Goal: Feedback & Contribution: Leave review/rating

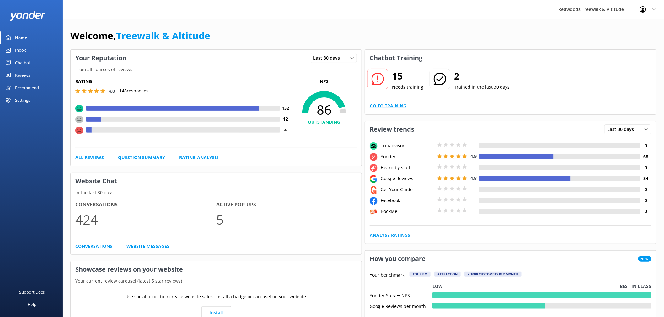
click at [399, 109] on link "Go to Training" at bounding box center [388, 106] width 37 height 7
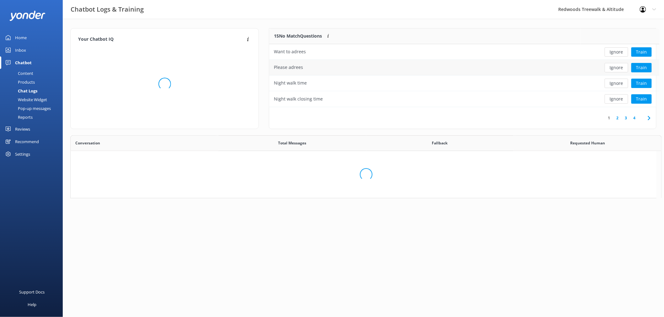
scroll to position [73, 381]
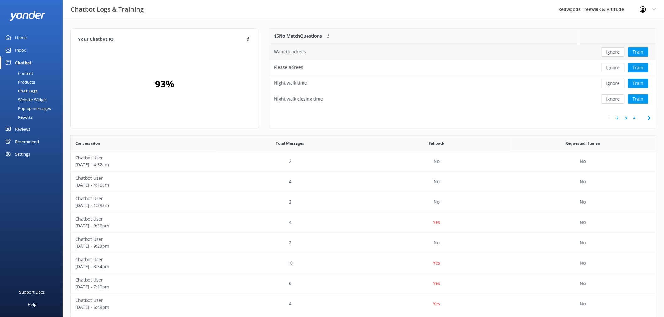
click at [612, 54] on button "Ignore" at bounding box center [613, 51] width 24 height 9
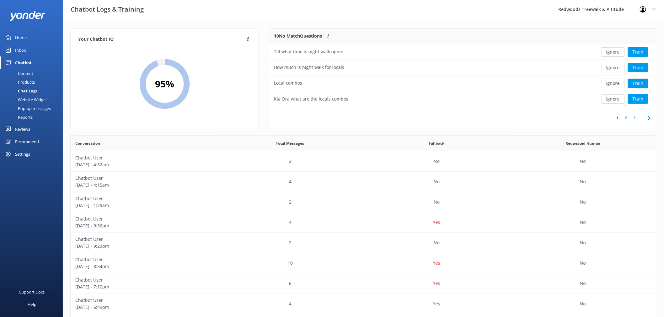
click at [612, 54] on button "Ignore" at bounding box center [613, 51] width 24 height 9
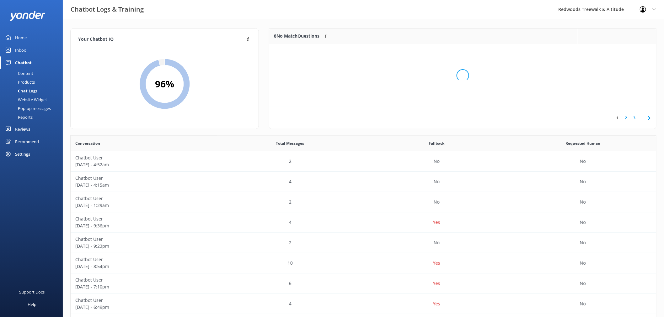
click at [612, 54] on div "Loading.." at bounding box center [462, 75] width 374 height 317
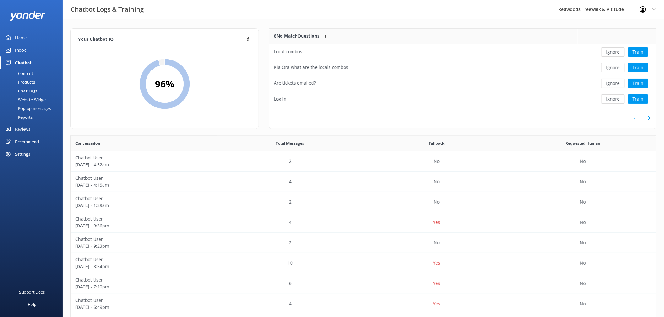
click at [612, 54] on button "Ignore" at bounding box center [613, 51] width 24 height 9
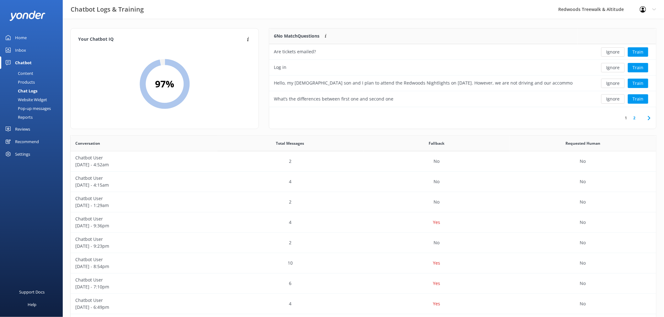
click at [612, 54] on button "Ignore" at bounding box center [613, 51] width 24 height 9
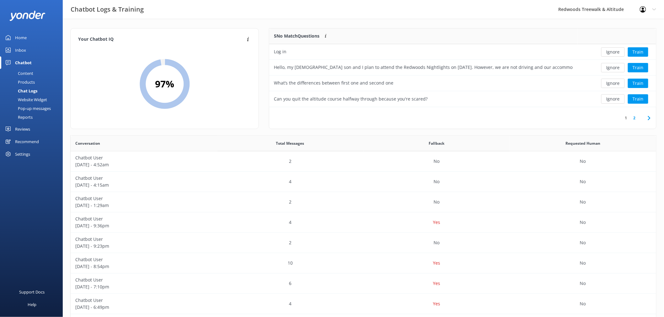
click at [612, 54] on button "Ignore" at bounding box center [613, 51] width 24 height 9
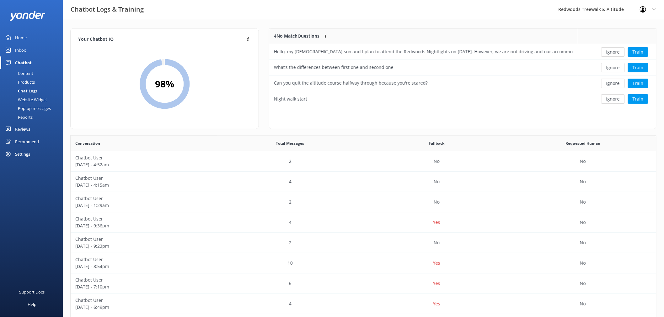
click at [612, 54] on button "Ignore" at bounding box center [613, 51] width 24 height 9
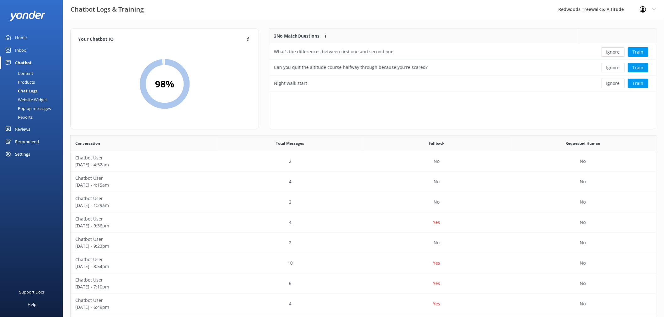
scroll to position [58, 381]
click at [612, 54] on button "Ignore" at bounding box center [613, 51] width 24 height 9
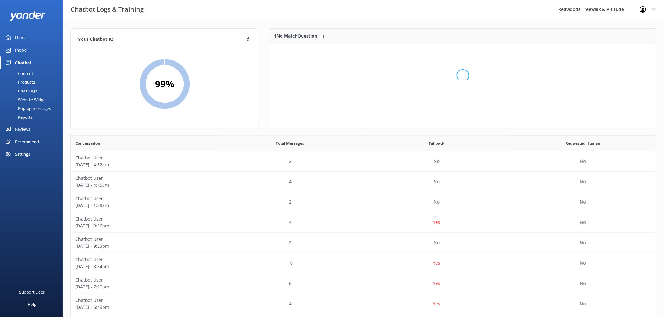
scroll to position [26, 381]
click at [612, 54] on button "Ignore" at bounding box center [613, 51] width 24 height 9
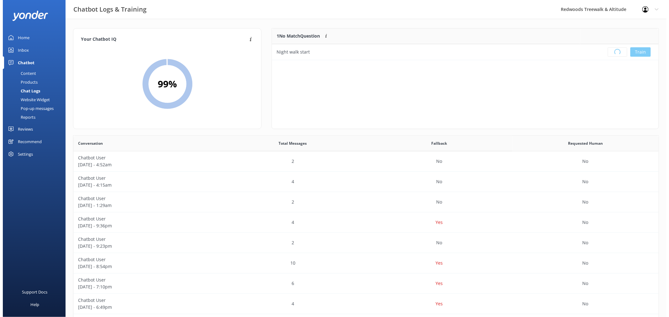
scroll to position [73, 381]
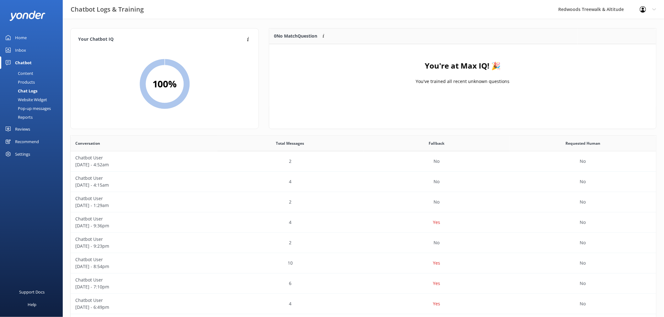
click at [44, 53] on link "Inbox" at bounding box center [31, 50] width 63 height 13
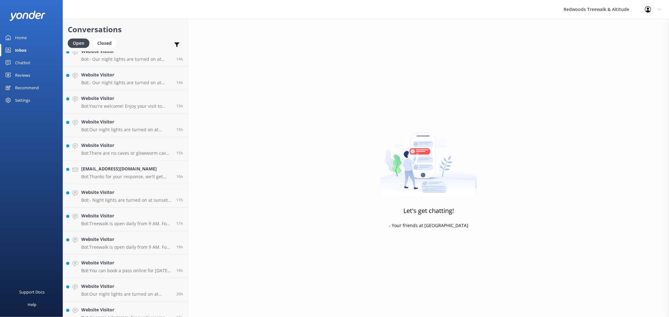
scroll to position [279, 0]
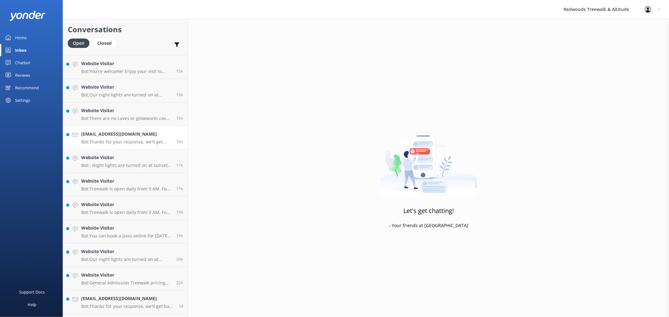
click at [140, 139] on p "Bot: Thanks for your response, we'll get back to you as soon as we can during o…" at bounding box center [126, 142] width 90 height 6
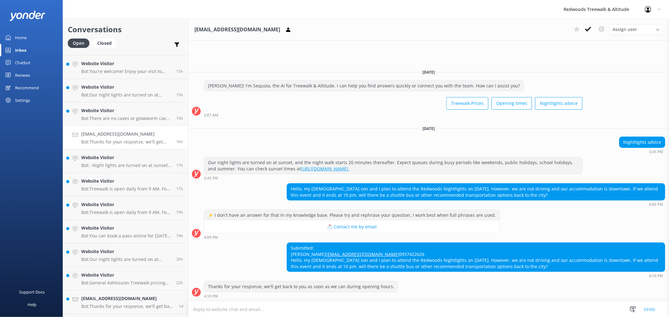
click at [297, 243] on div "Submitted: [PERSON_NAME] [EMAIL_ADDRESS][DOMAIN_NAME] 0937422626 Hello, my [DEM…" at bounding box center [476, 257] width 378 height 29
copy div "chialing"
click at [112, 117] on p "Bot: There are no caves or glowworm caves at [GEOGRAPHIC_DATA]. However, openin…" at bounding box center [126, 119] width 90 height 6
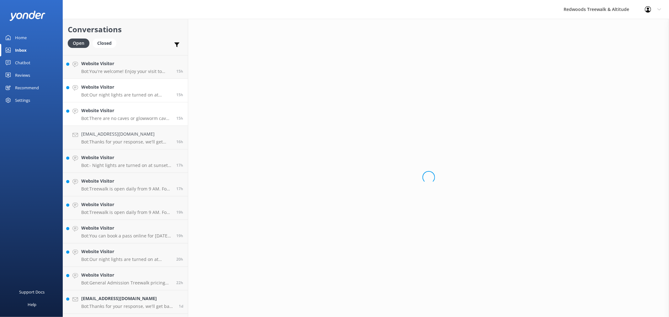
click at [117, 91] on div "Website Visitor Bot: Our night lights are turned on at sunset, and the night wa…" at bounding box center [126, 91] width 90 height 14
click at [113, 67] on div "Website Visitor Bot: You're welcome! Enjoy your visit to [GEOGRAPHIC_DATA] & Al…" at bounding box center [126, 67] width 90 height 14
click at [115, 161] on div "Website Visitor Bot: - Night lights are turned on at sunset, and the night walk…" at bounding box center [126, 161] width 90 height 14
click at [115, 190] on p "Bot: Treewalk is open daily from 9 AM. For last ticket sold times, please check…" at bounding box center [126, 189] width 90 height 6
click at [109, 218] on link "Website Visitor Bot: Treewalk is open daily from 9 AM. For last ticket sold tim…" at bounding box center [125, 209] width 125 height 24
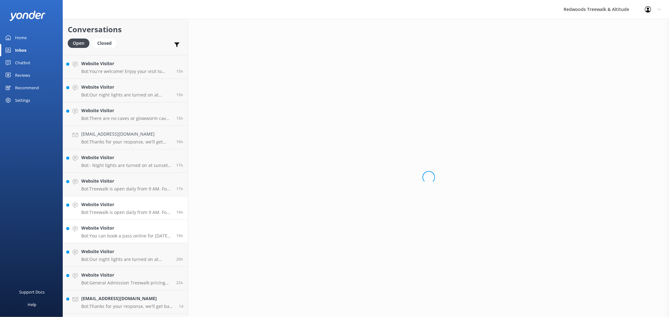
click at [106, 240] on link "Website Visitor Bot: You can book a pass online for [DATE] if there is availabi…" at bounding box center [125, 232] width 125 height 24
drag, startPoint x: 104, startPoint y: 258, endPoint x: 104, endPoint y: 228, distance: 29.5
click at [104, 258] on p "Bot: Our night lights are turned on at sunset, and the night walk starts 20 min…" at bounding box center [126, 260] width 90 height 6
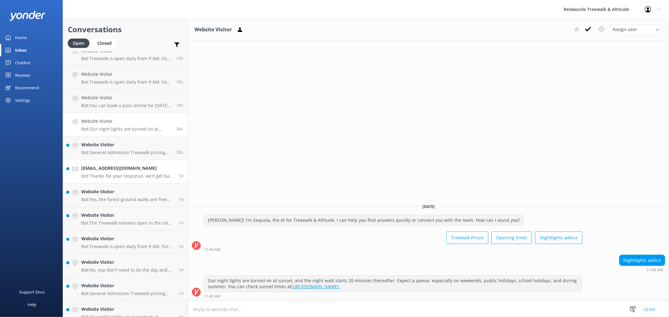
scroll to position [418, 0]
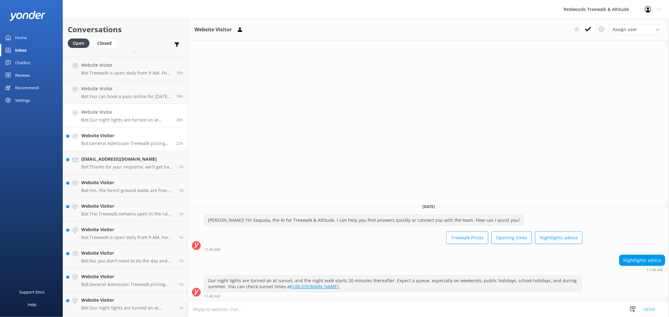
click at [120, 136] on h4 "Website Visitor" at bounding box center [126, 135] width 90 height 7
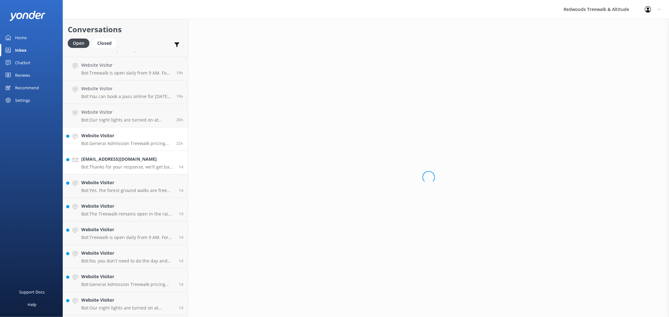
click at [119, 161] on h4 "[EMAIL_ADDRESS][DOMAIN_NAME]" at bounding box center [127, 159] width 93 height 7
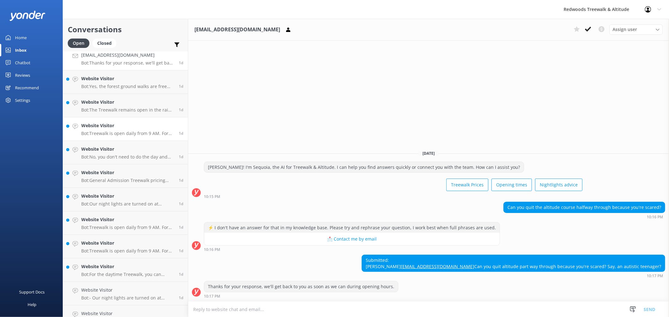
scroll to position [557, 0]
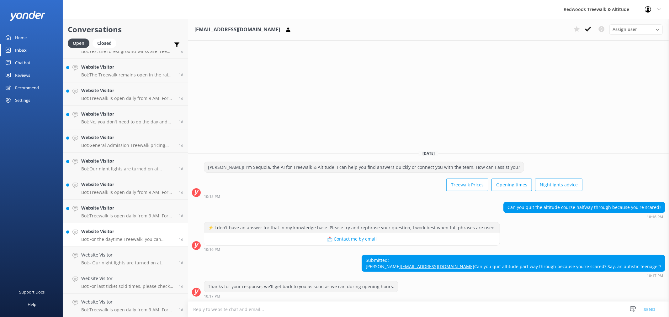
click at [121, 233] on h4 "Website Visitor" at bounding box center [127, 231] width 93 height 7
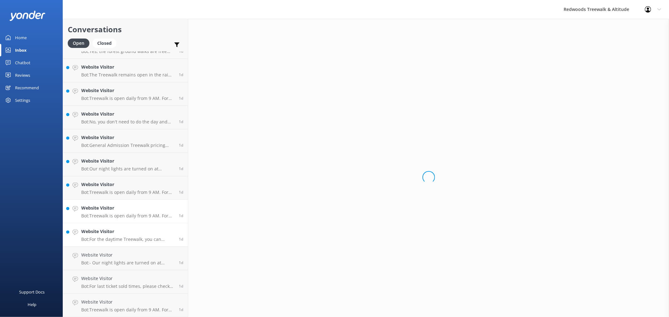
click at [118, 206] on h4 "Website Visitor" at bounding box center [127, 208] width 93 height 7
drag, startPoint x: 119, startPoint y: 189, endPoint x: 119, endPoint y: 184, distance: 5.1
click at [119, 188] on div "Website Visitor Bot: Treewalk is open daily from 9 AM. For last ticket sold tim…" at bounding box center [127, 188] width 93 height 14
click at [118, 170] on p "Bot: Our night lights are turned on at sunset, and the night walk starts 20 min…" at bounding box center [127, 169] width 93 height 6
drag, startPoint x: 116, startPoint y: 147, endPoint x: 116, endPoint y: 134, distance: 13.8
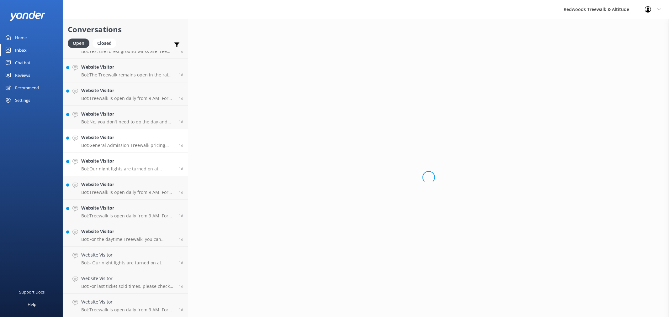
click at [116, 147] on p "Bot: General Admission Treewalk pricing starts at $42 for adults (16+ years) an…" at bounding box center [127, 146] width 93 height 6
click at [116, 119] on p "Bot: No, you don't need to do the day and night walk on the same day. The Treew…" at bounding box center [127, 122] width 93 height 6
click at [112, 99] on p "Bot: Treewalk is open daily from 9 AM. For last ticket sold times, please check…" at bounding box center [127, 99] width 93 height 6
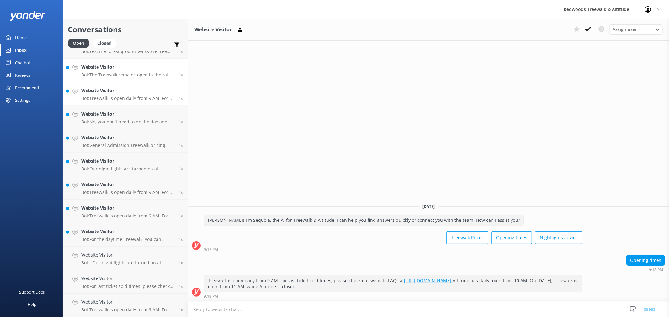
click at [112, 76] on p "Bot: The Treewalk remains open in the rain. Once you're under the canopy, the r…" at bounding box center [127, 75] width 93 height 6
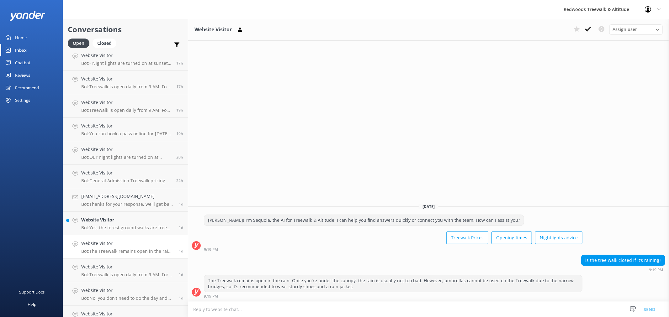
scroll to position [349, 0]
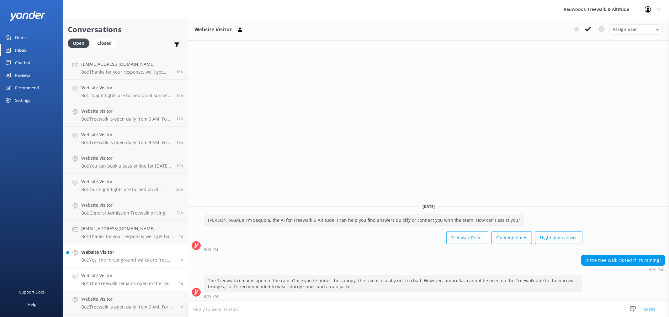
click at [111, 259] on p "Bot: Yes, the forest ground walks are free and accessible all year round. You c…" at bounding box center [127, 261] width 93 height 6
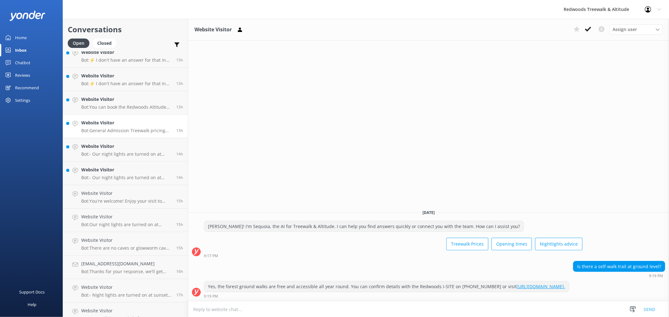
scroll to position [139, 0]
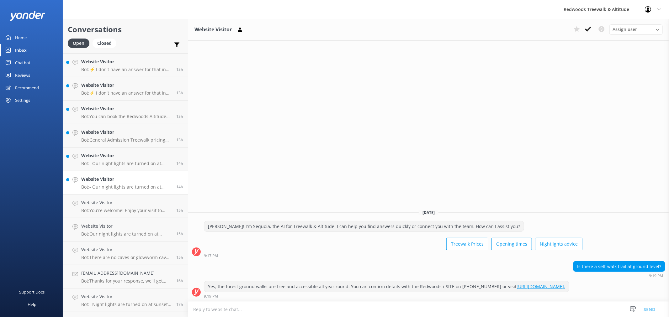
click at [118, 177] on h4 "Website Visitor" at bounding box center [126, 179] width 90 height 7
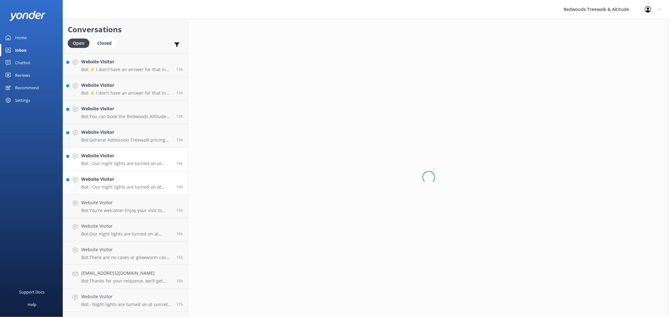
click at [120, 155] on h4 "Website Visitor" at bounding box center [126, 155] width 90 height 7
click at [120, 137] on div "Website Visitor Bot: General Admission Treewalk pricing starts at $42 for adult…" at bounding box center [126, 136] width 90 height 14
click at [116, 120] on link "Website Visitor Bot: You can book the Redwoods Altitude experience online throu…" at bounding box center [125, 113] width 125 height 24
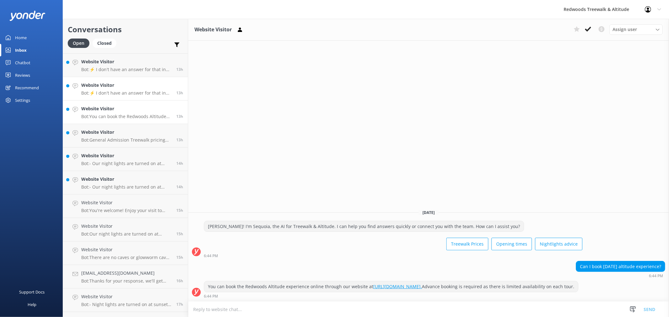
click at [115, 95] on p "Bot: ⚡ I don't have an answer for that in my knowledge base. Please try and rep…" at bounding box center [126, 93] width 90 height 6
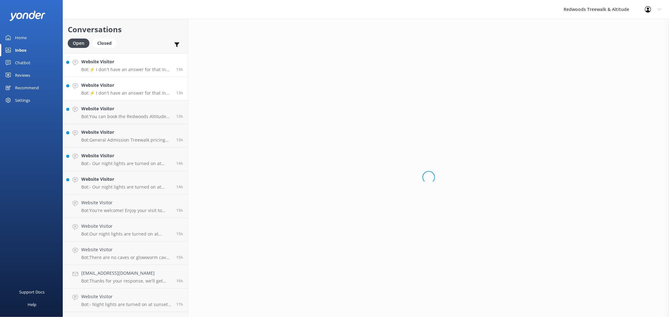
click at [114, 72] on link "Website Visitor Bot: ⚡ I don't have an answer for that in my knowledge base. Pl…" at bounding box center [125, 66] width 125 height 24
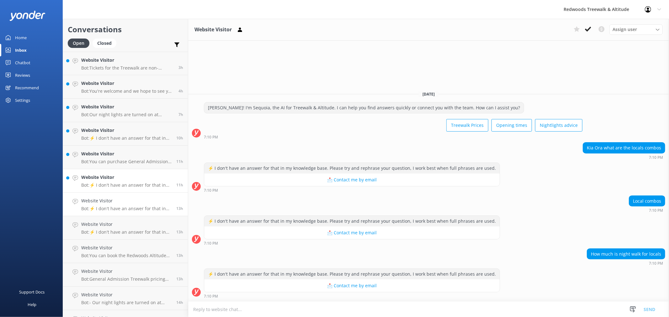
click at [123, 178] on h4 "Website Visitor" at bounding box center [126, 177] width 90 height 7
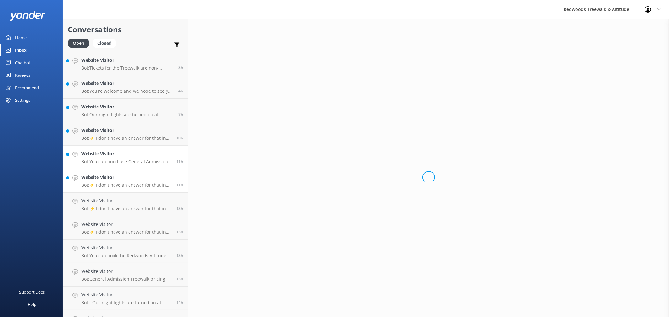
click at [125, 153] on h4 "Website Visitor" at bounding box center [126, 154] width 90 height 7
click at [125, 127] on h4 "Website Visitor" at bounding box center [126, 130] width 90 height 7
click at [126, 112] on p "Bot: Our night lights are turned on at sunset, and the night walk starts 20 min…" at bounding box center [127, 115] width 93 height 6
click at [126, 93] on p "Bot: You're welcome and we hope to see you at [GEOGRAPHIC_DATA] & Altitude soon!" at bounding box center [127, 91] width 93 height 6
click at [122, 69] on p "Bot: Tickets for the Treewalk are non-refundable and non-transferable. However,…" at bounding box center [127, 68] width 93 height 6
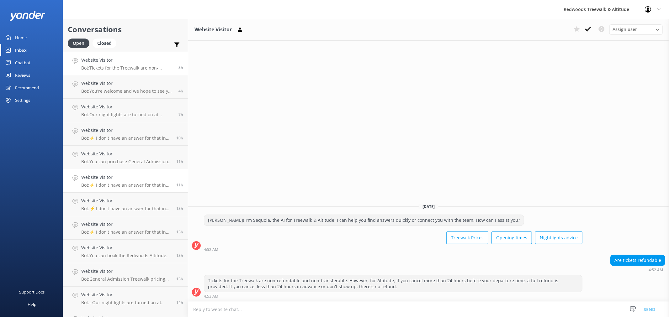
click at [120, 183] on p "Bot: ⚡ I don't have an answer for that in my knowledge base. Please try and rep…" at bounding box center [126, 186] width 90 height 6
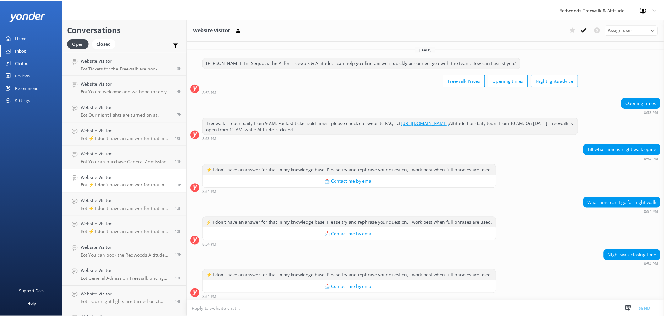
scroll to position [55, 0]
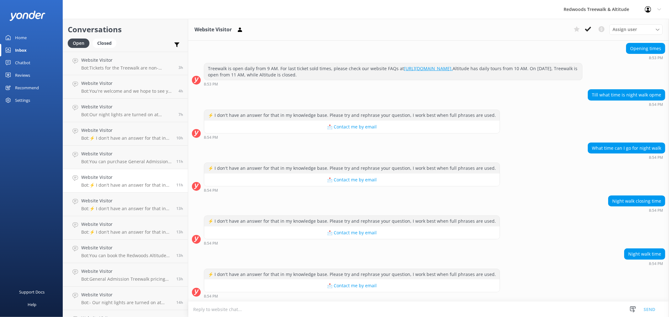
click at [21, 32] on div "Home" at bounding box center [21, 37] width 12 height 13
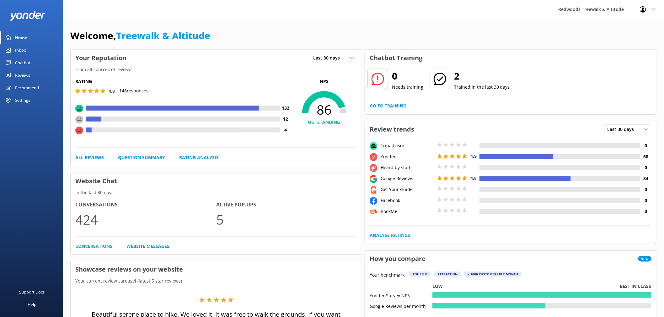
click at [27, 58] on div "Chatbot" at bounding box center [22, 62] width 15 height 13
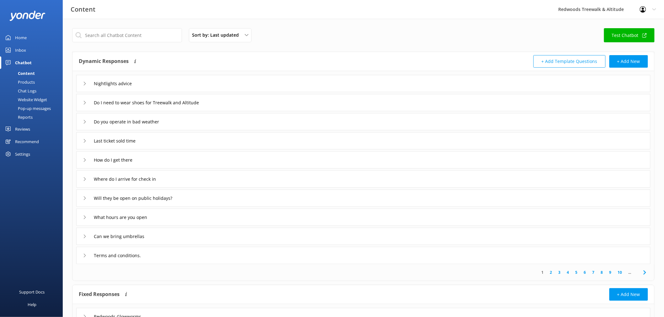
click at [30, 128] on link "Reviews" at bounding box center [31, 129] width 63 height 13
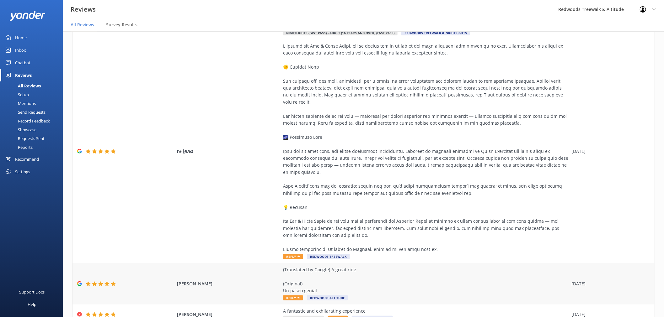
scroll to position [208, 0]
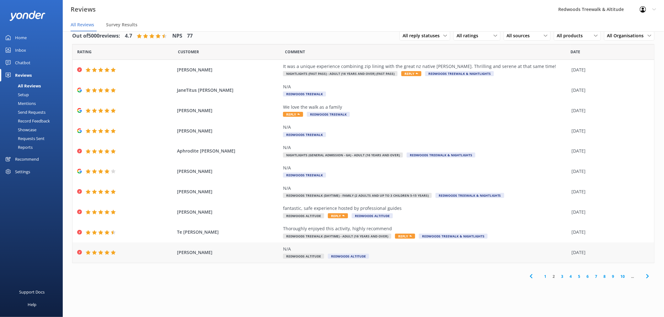
scroll to position [13, 0]
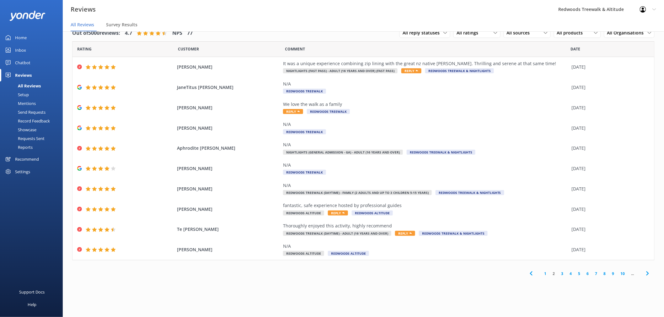
click at [563, 274] on link "3" at bounding box center [562, 274] width 8 height 6
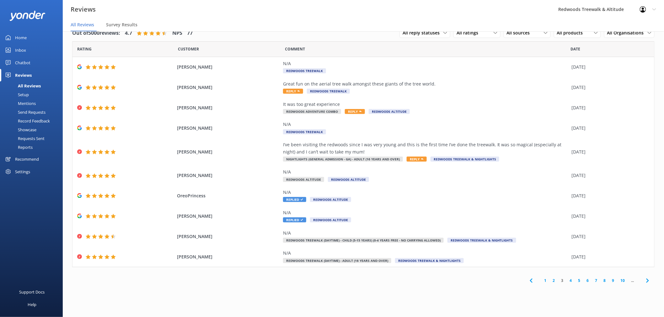
click at [572, 280] on link "4" at bounding box center [571, 281] width 8 height 6
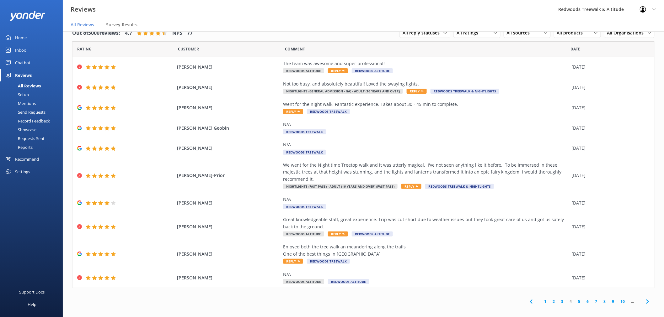
click at [26, 37] on div "Home" at bounding box center [21, 37] width 12 height 13
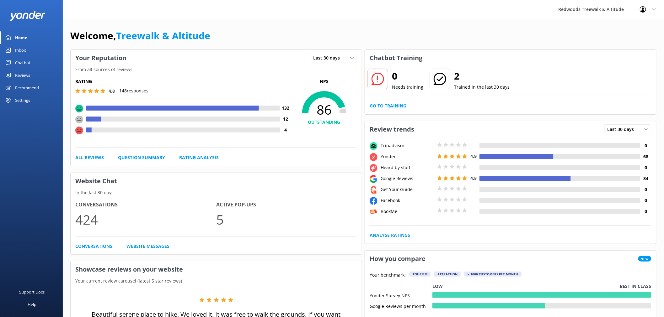
click at [37, 79] on link "Reviews" at bounding box center [31, 75] width 63 height 13
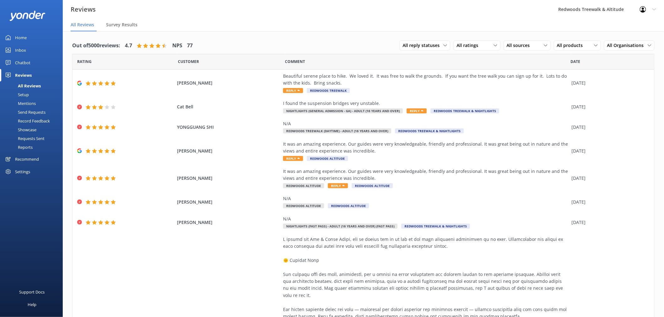
click at [36, 47] on link "Inbox" at bounding box center [31, 50] width 63 height 13
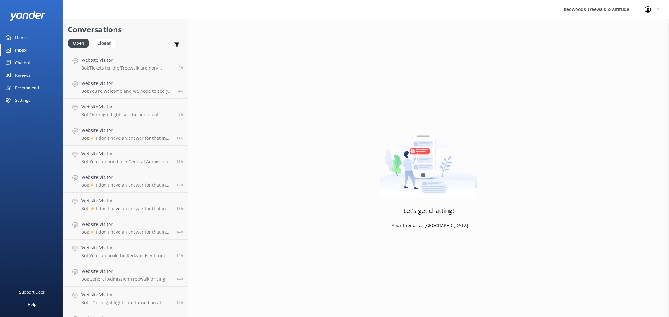
click at [33, 33] on link "Home" at bounding box center [31, 37] width 63 height 13
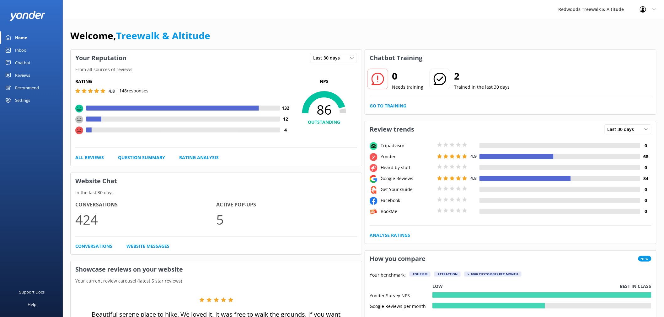
click at [18, 72] on div "Reviews" at bounding box center [22, 75] width 15 height 13
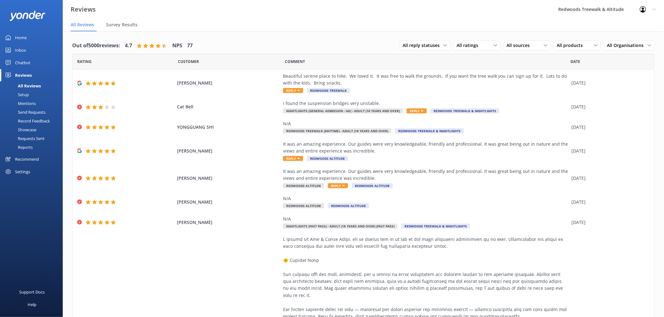
click at [32, 51] on link "Inbox" at bounding box center [31, 50] width 63 height 13
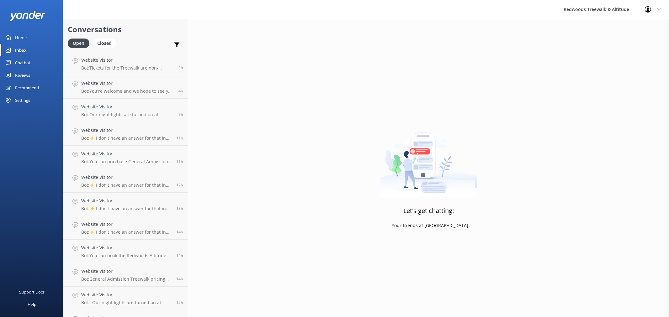
click at [33, 37] on link "Home" at bounding box center [31, 37] width 63 height 13
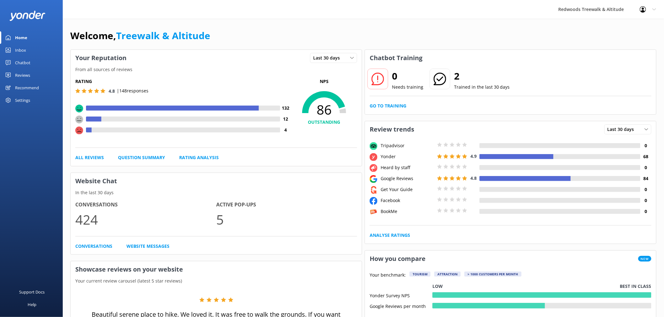
click at [40, 71] on link "Reviews" at bounding box center [31, 75] width 63 height 13
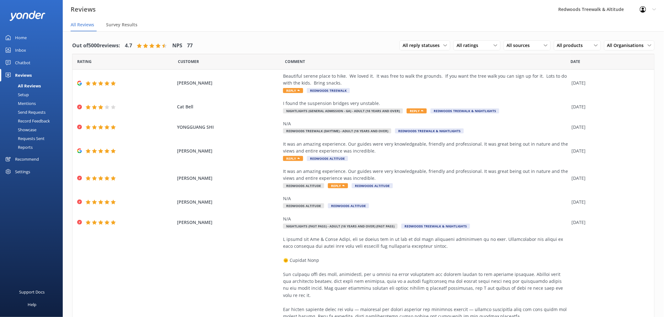
click at [28, 51] on link "Inbox" at bounding box center [31, 50] width 63 height 13
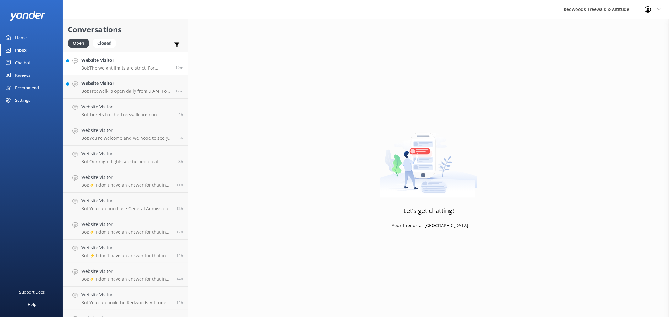
click at [139, 69] on p "Bot: The weight limits are strict. For Altitude, participants must be between 3…" at bounding box center [125, 68] width 89 height 6
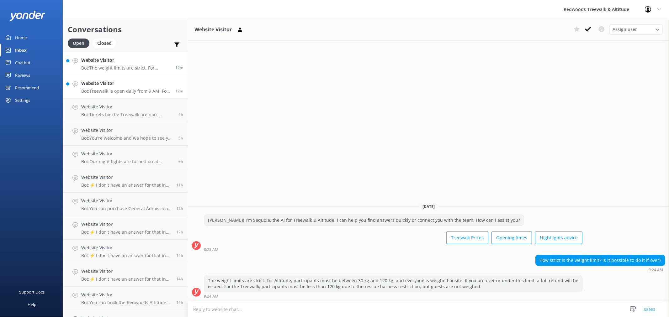
click at [139, 89] on p "Bot: Treewalk is open daily from 9 AM. For last ticket sold times, please check…" at bounding box center [125, 91] width 89 height 6
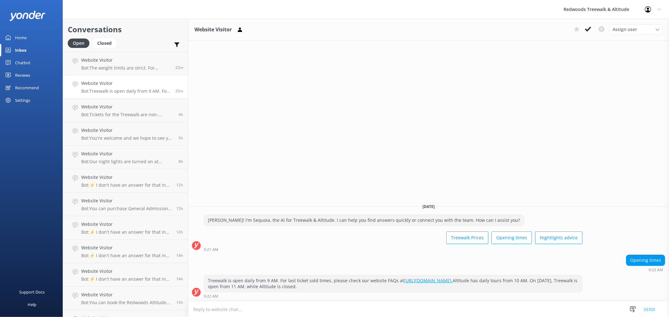
click at [21, 34] on div "Home" at bounding box center [21, 37] width 12 height 13
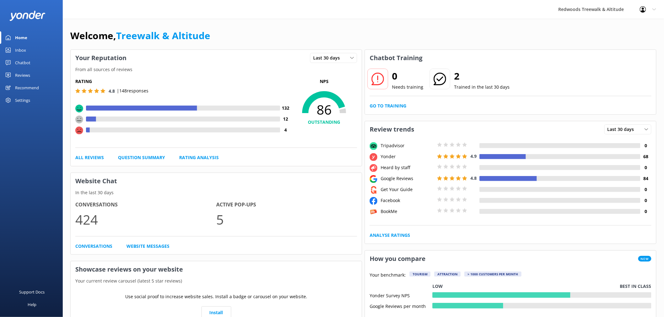
click at [30, 74] on div "Reviews" at bounding box center [22, 75] width 15 height 13
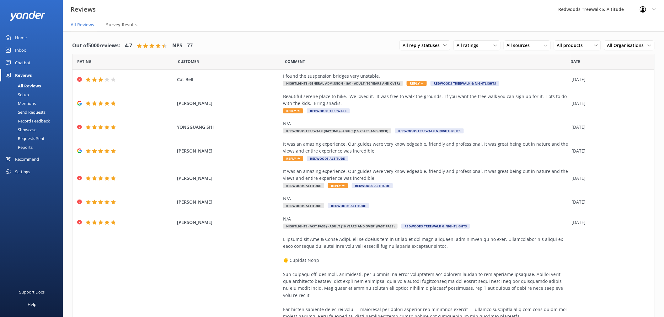
click at [30, 53] on link "Inbox" at bounding box center [31, 50] width 63 height 13
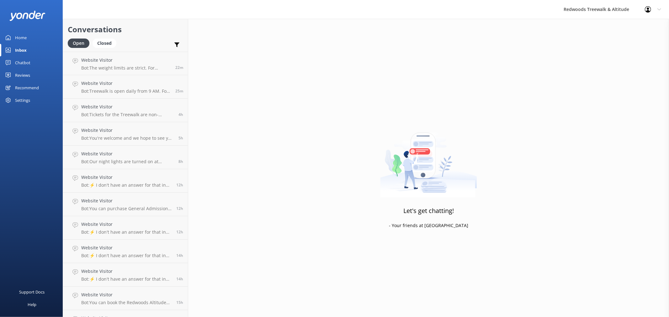
click at [39, 73] on link "Reviews" at bounding box center [31, 75] width 63 height 13
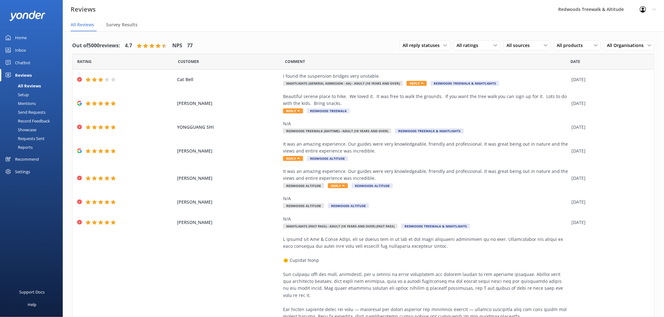
click at [31, 39] on link "Home" at bounding box center [31, 37] width 63 height 13
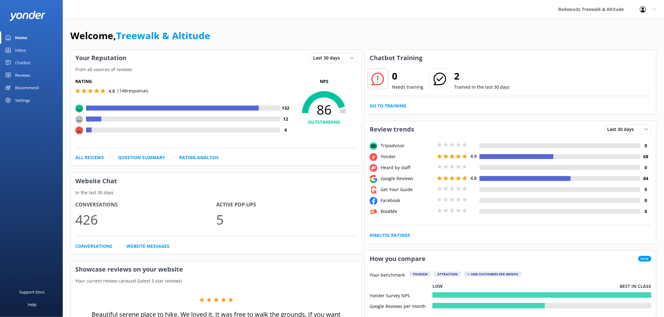
click at [23, 75] on div "Reviews" at bounding box center [22, 75] width 15 height 13
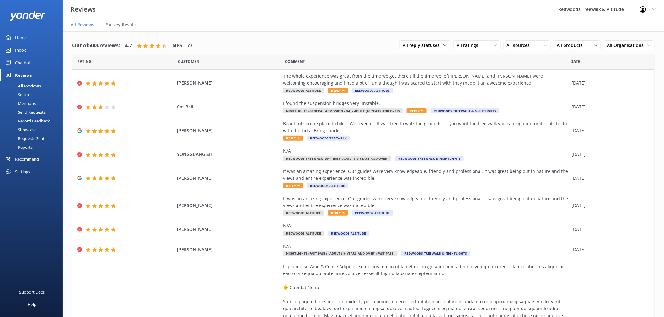
click at [43, 44] on link "Inbox" at bounding box center [31, 50] width 63 height 13
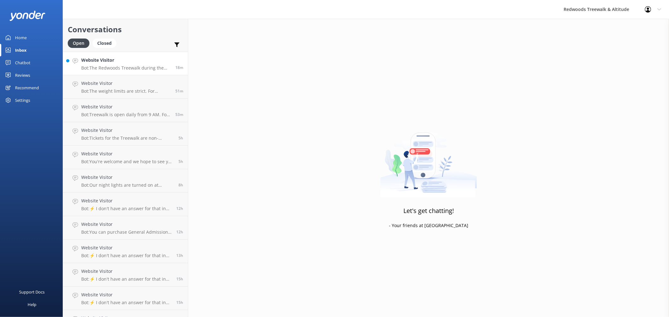
click at [140, 62] on h4 "Website Visitor" at bounding box center [125, 60] width 89 height 7
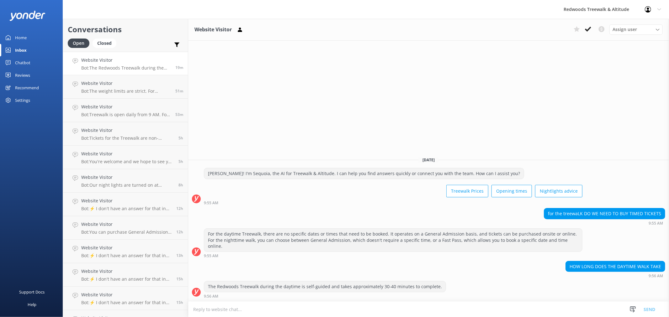
click at [22, 40] on div "Home" at bounding box center [21, 37] width 12 height 13
